Goal: Task Accomplishment & Management: Manage account settings

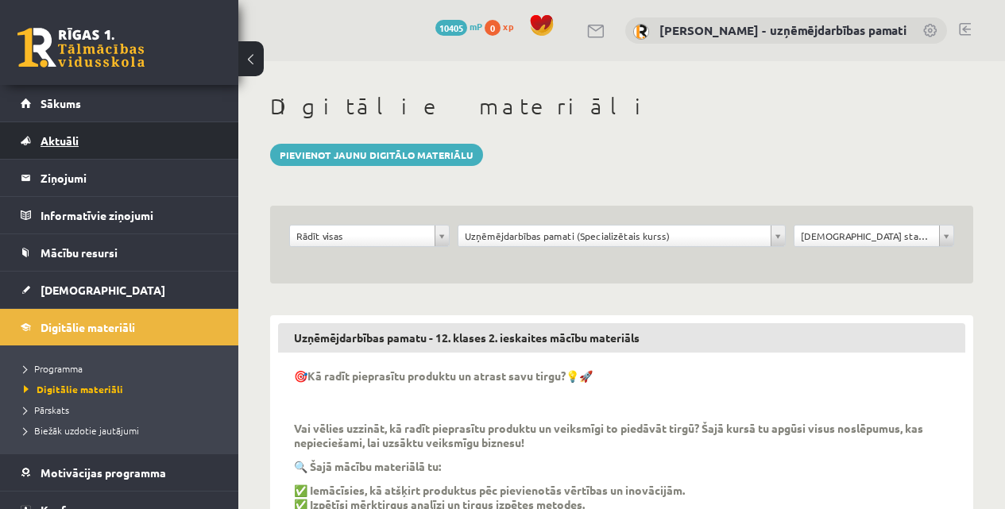
scroll to position [1059, 0]
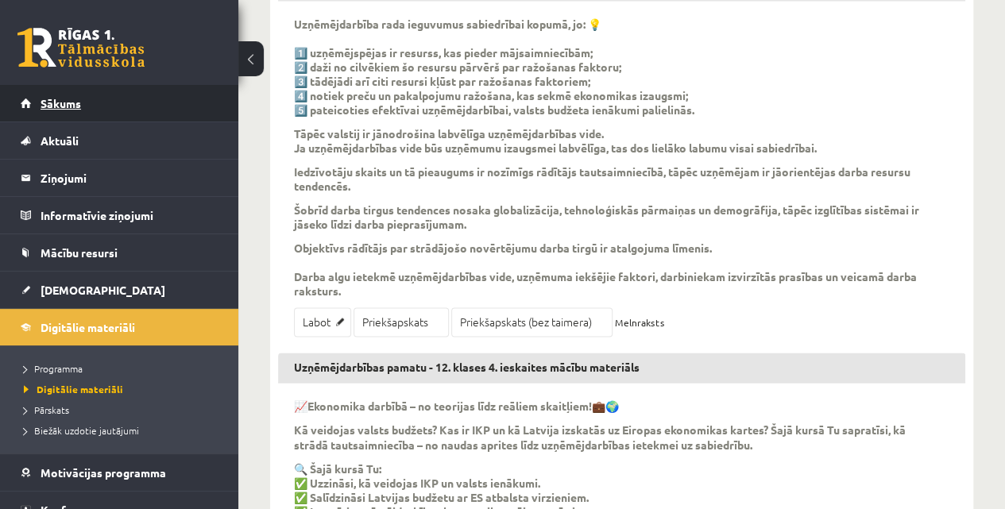
click at [68, 108] on span "Sākums" at bounding box center [61, 103] width 41 height 14
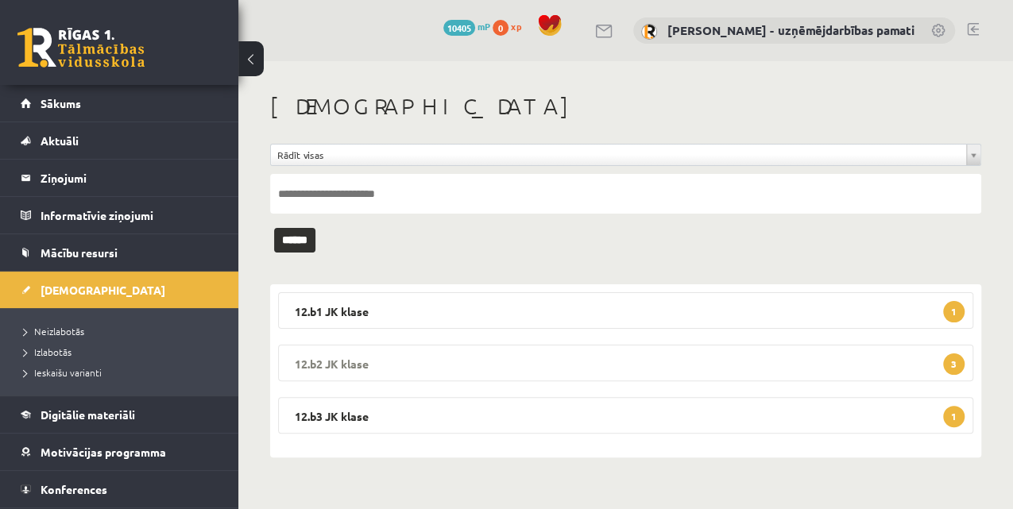
click at [316, 363] on legend "12.b2 JK klase 3" at bounding box center [625, 363] width 695 height 37
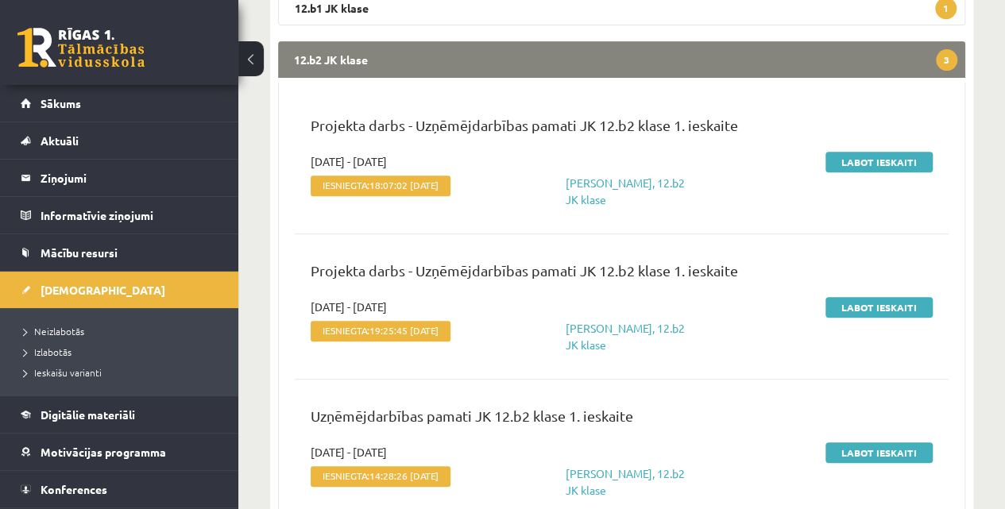
scroll to position [318, 0]
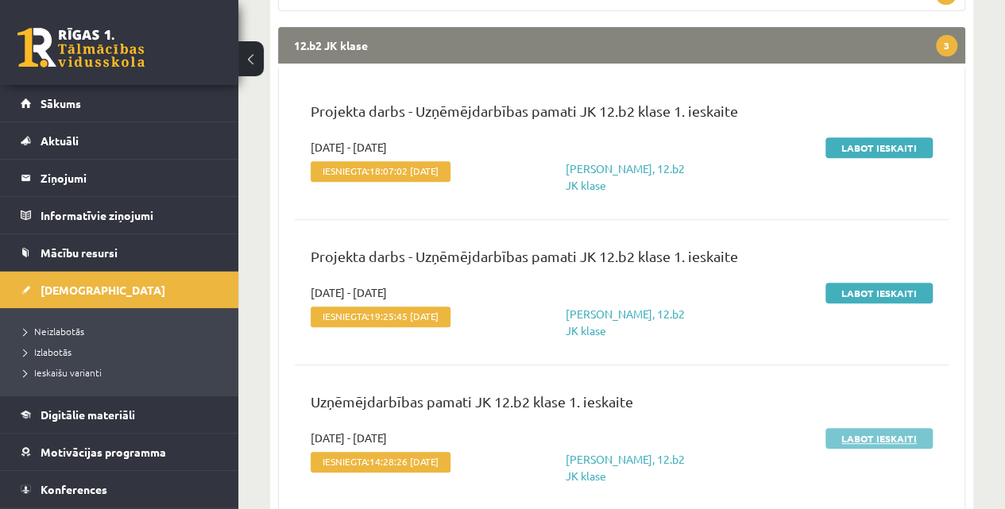
click at [895, 436] on link "Labot ieskaiti" at bounding box center [879, 438] width 107 height 21
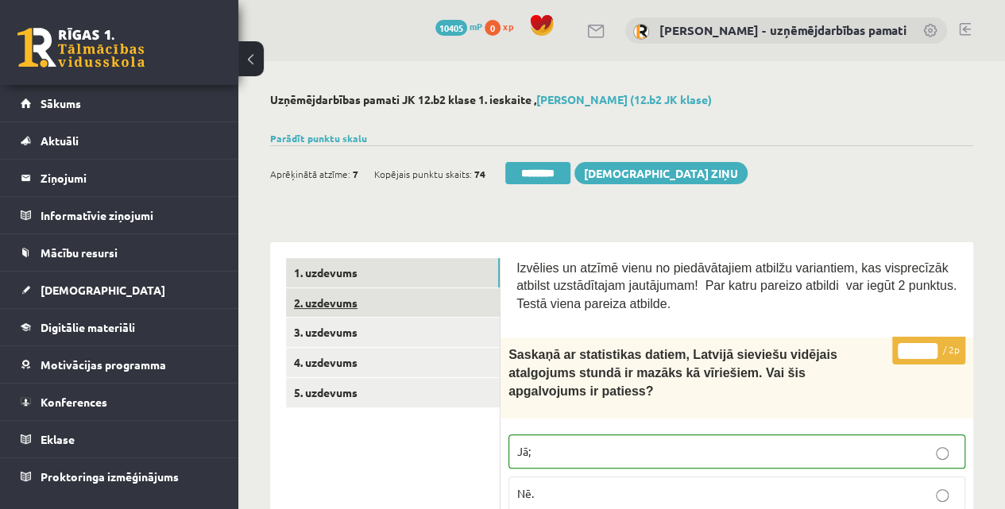
click at [432, 311] on link "2. uzdevums" at bounding box center [393, 302] width 214 height 29
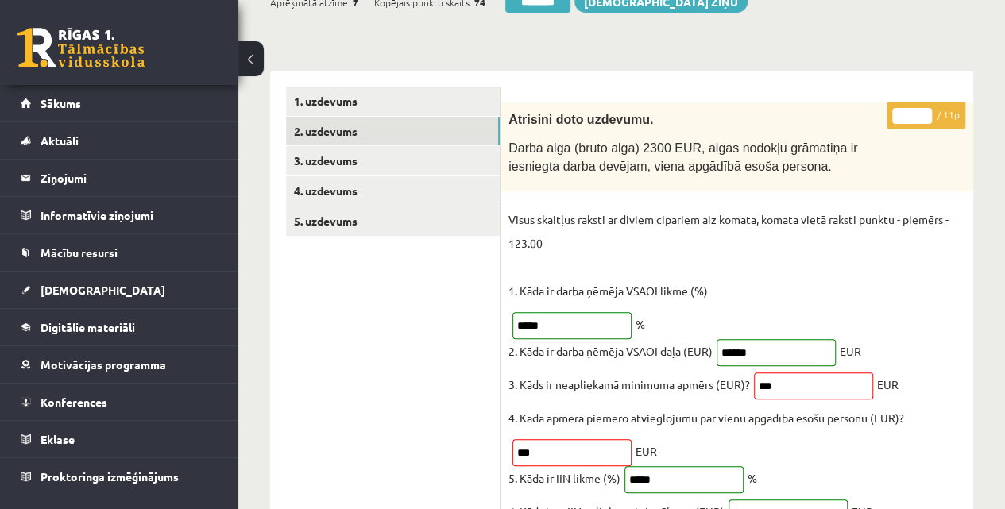
scroll to position [106, 0]
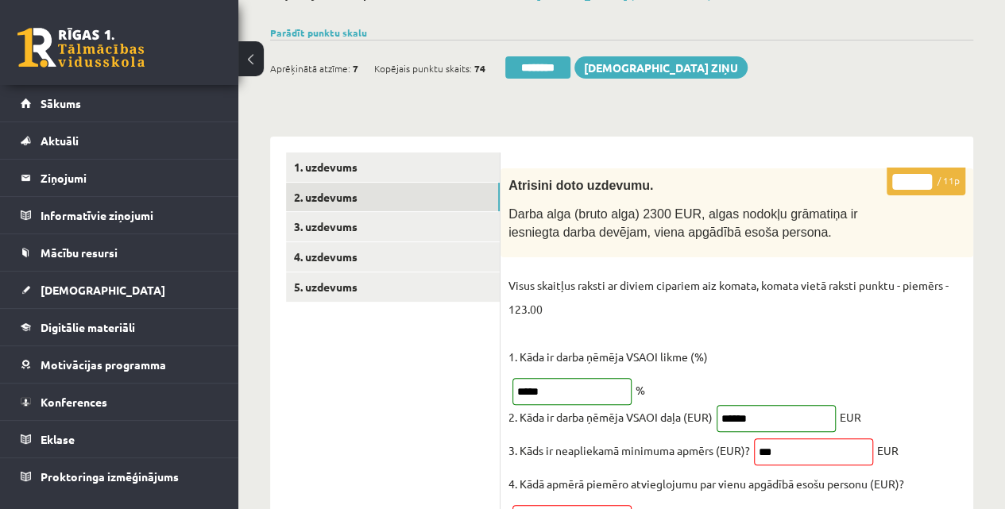
drag, startPoint x: 909, startPoint y: 180, endPoint x: 881, endPoint y: 191, distance: 30.0
click at [888, 182] on p "* / 11p" at bounding box center [926, 182] width 79 height 28
type input "*"
click at [344, 168] on link "1. uzdevums" at bounding box center [393, 167] width 214 height 29
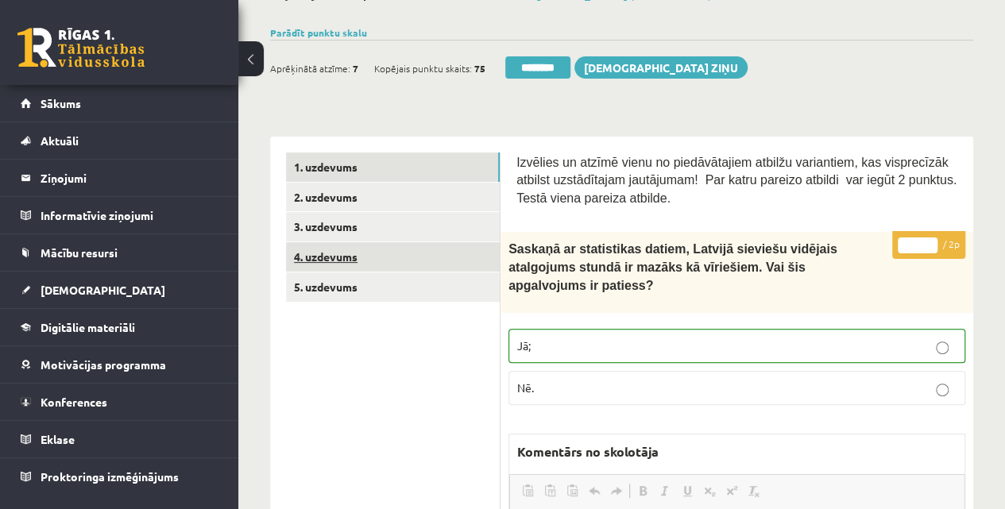
click at [358, 252] on link "4. uzdevums" at bounding box center [393, 256] width 214 height 29
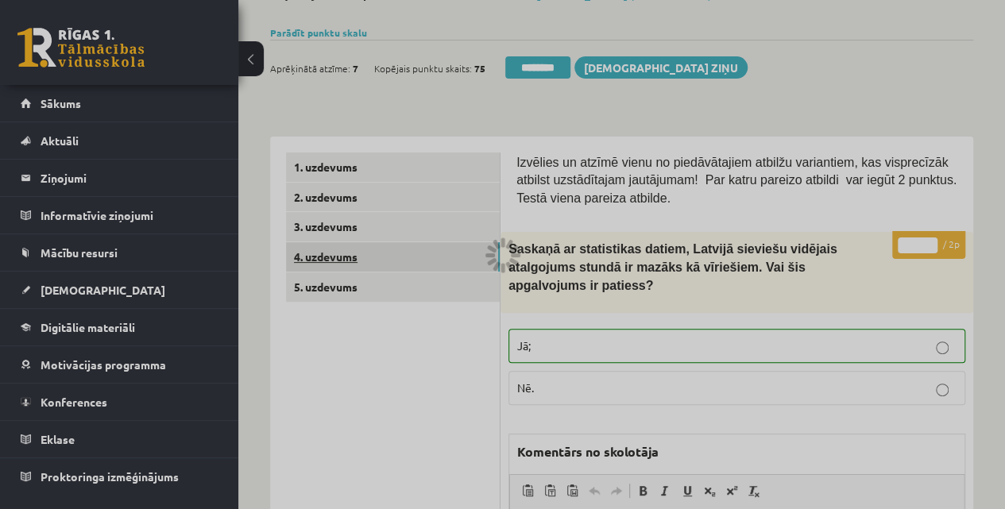
scroll to position [0, 0]
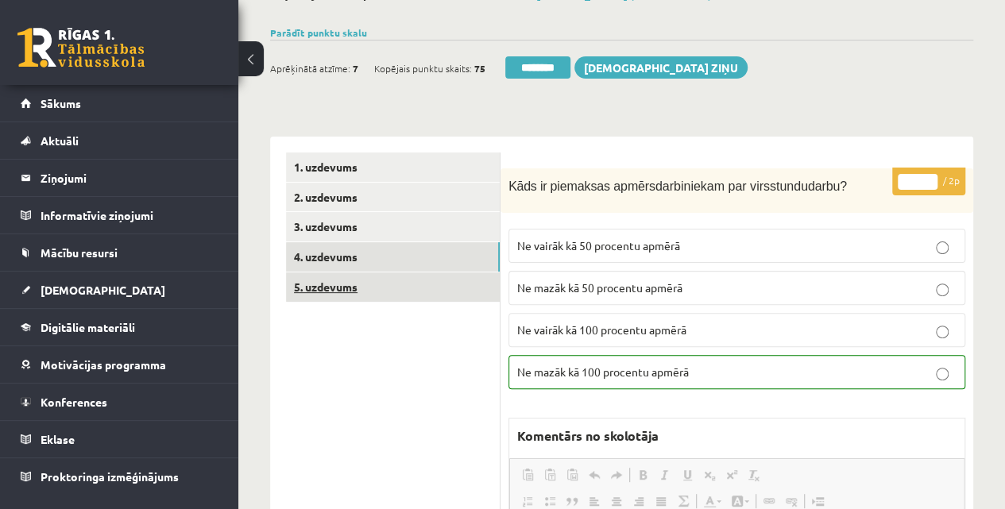
click at [343, 292] on link "5. uzdevums" at bounding box center [393, 287] width 214 height 29
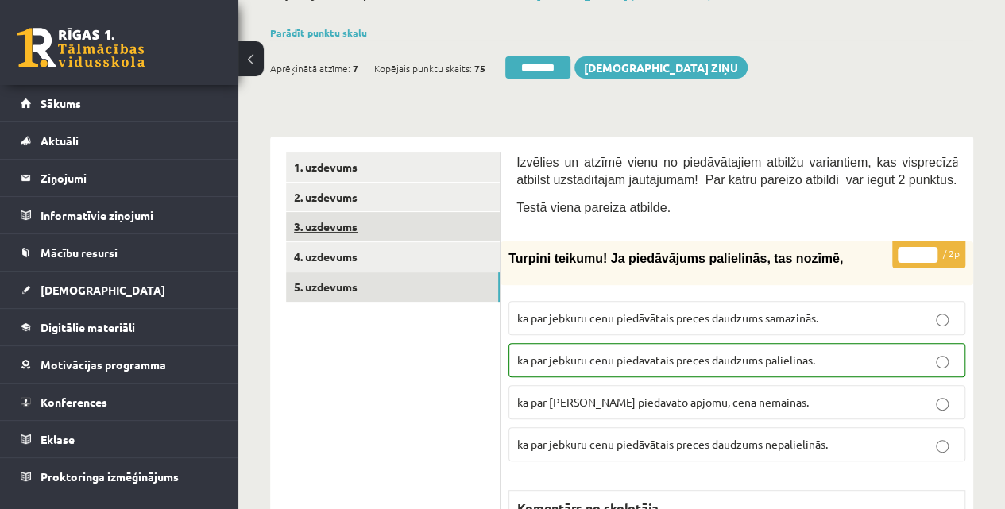
click at [329, 222] on link "3. uzdevums" at bounding box center [393, 226] width 214 height 29
